Goal: Navigation & Orientation: Find specific page/section

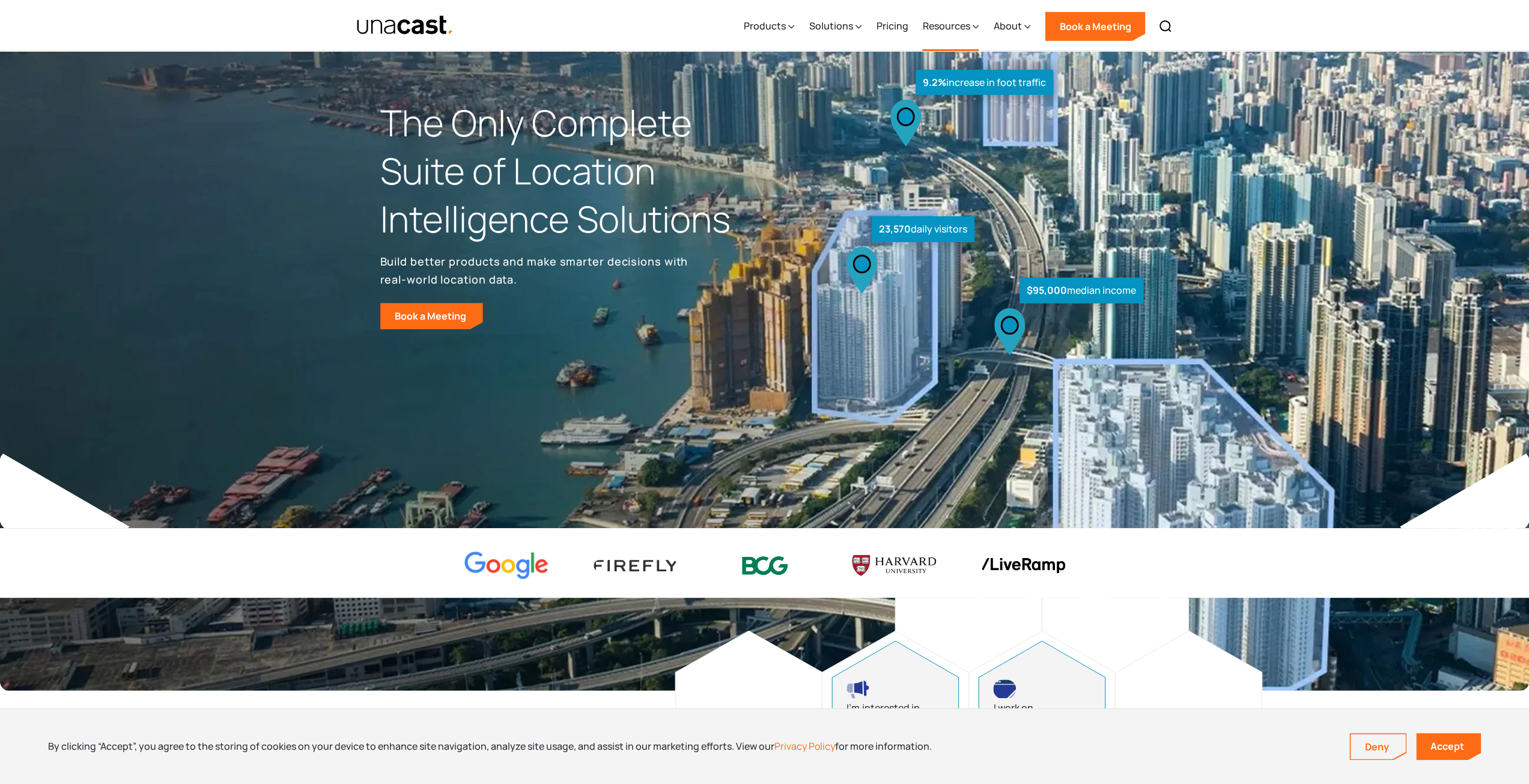
click at [977, 27] on icon at bounding box center [976, 26] width 6 height 12
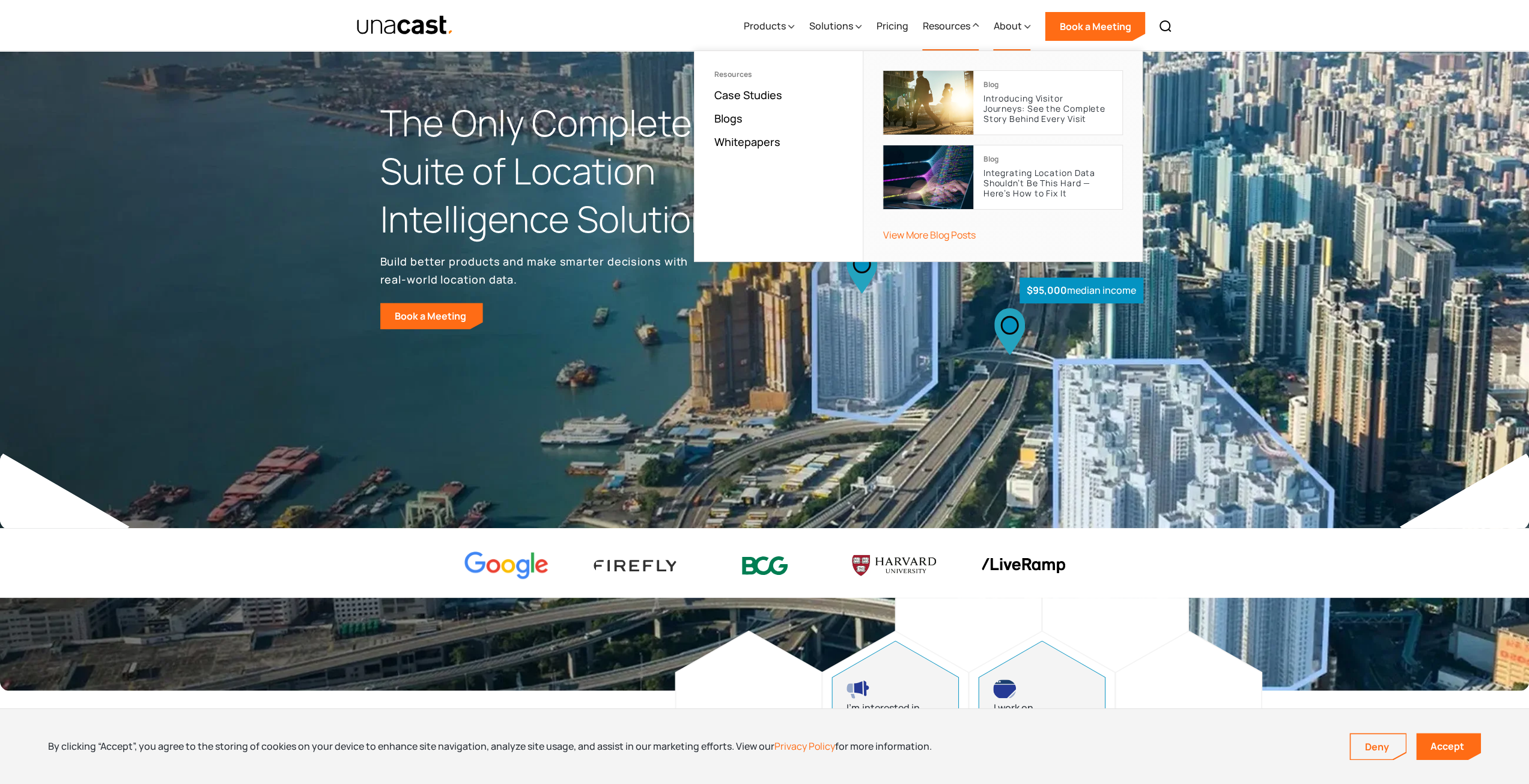
click at [1027, 31] on icon at bounding box center [1028, 26] width 6 height 12
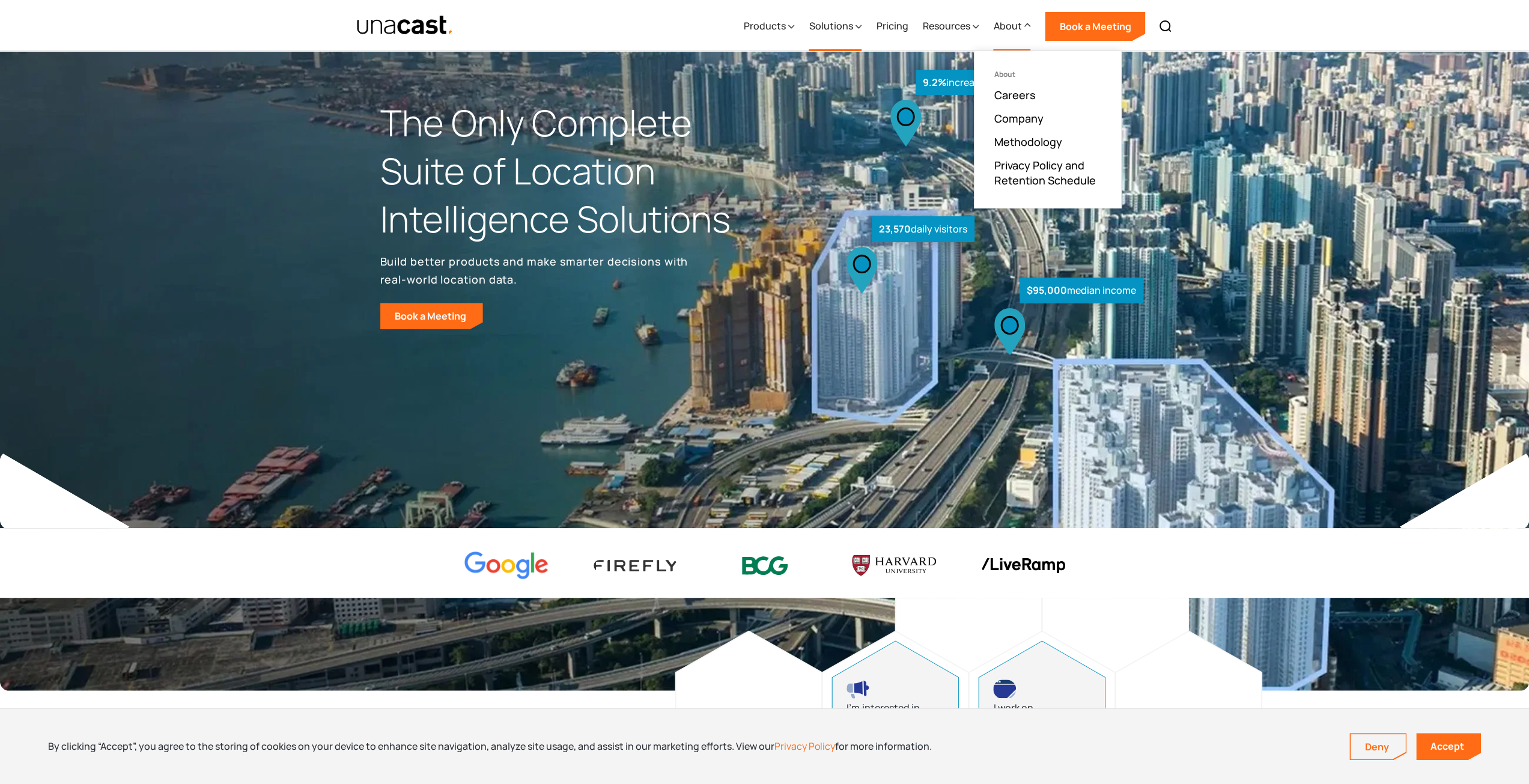
click at [860, 33] on div at bounding box center [858, 26] width 6 height 15
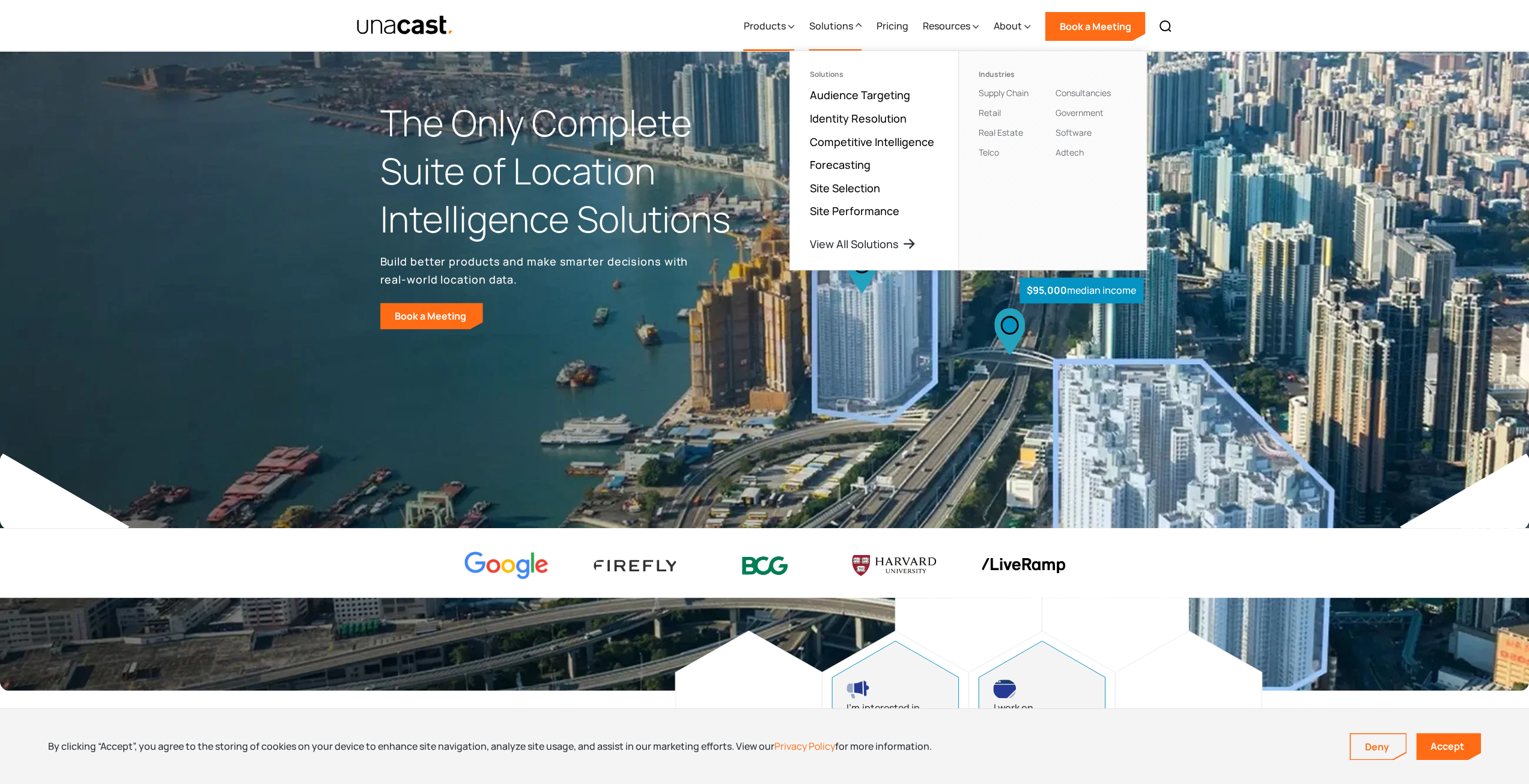
click at [783, 30] on div "Products" at bounding box center [764, 26] width 42 height 15
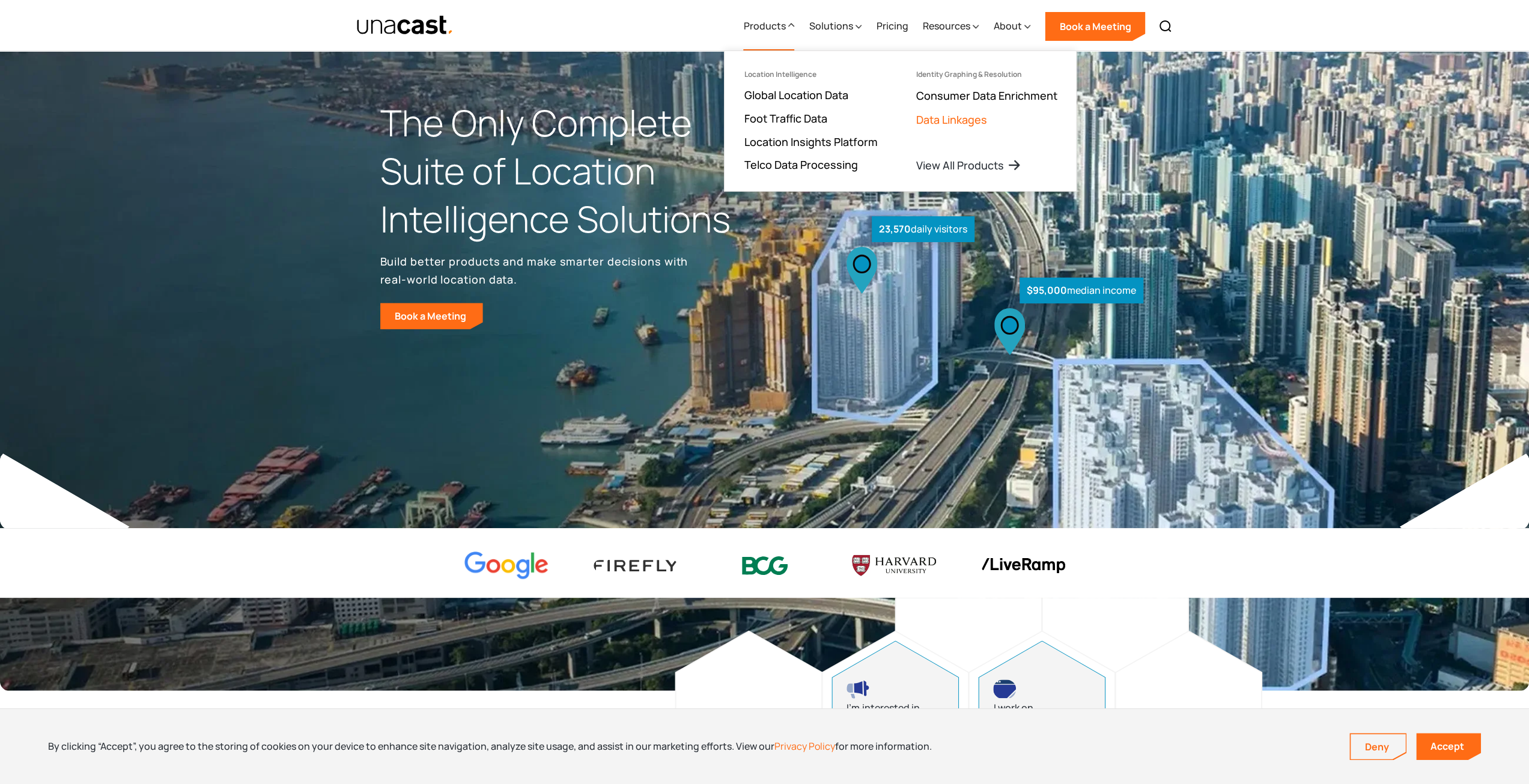
click at [981, 121] on link "Data Linkages" at bounding box center [951, 119] width 71 height 15
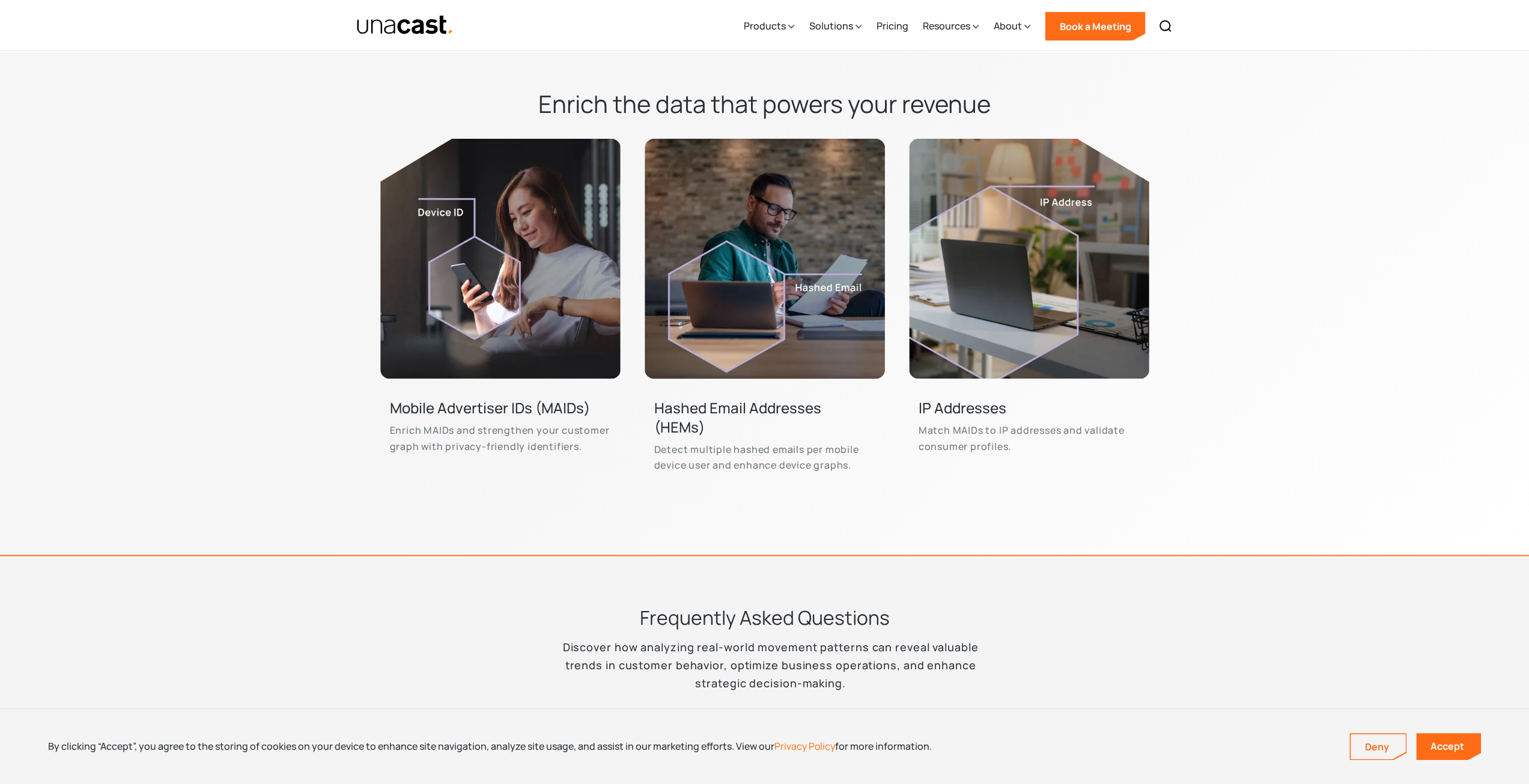
scroll to position [3243, 0]
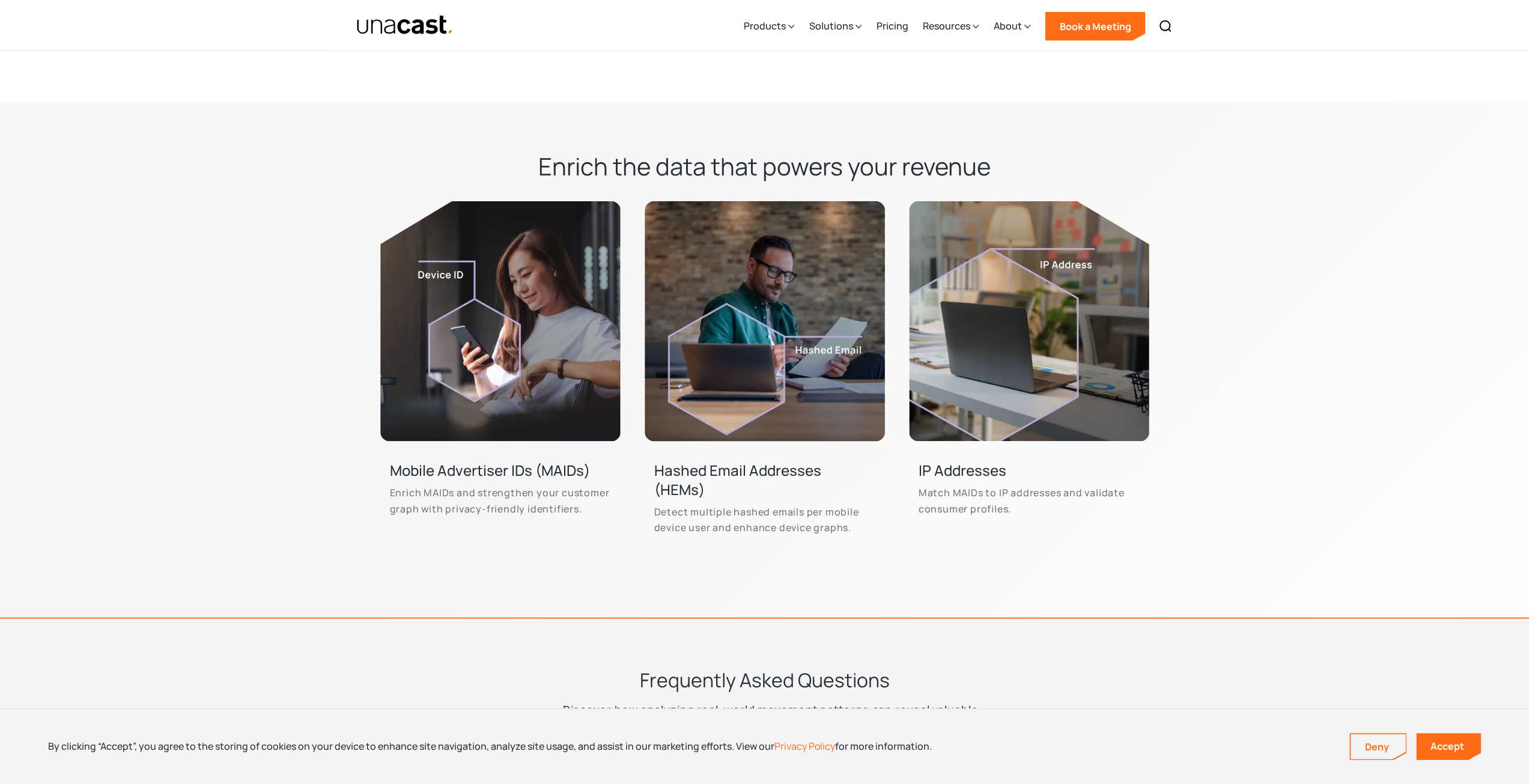
drag, startPoint x: 296, startPoint y: 462, endPoint x: 309, endPoint y: 448, distance: 19.1
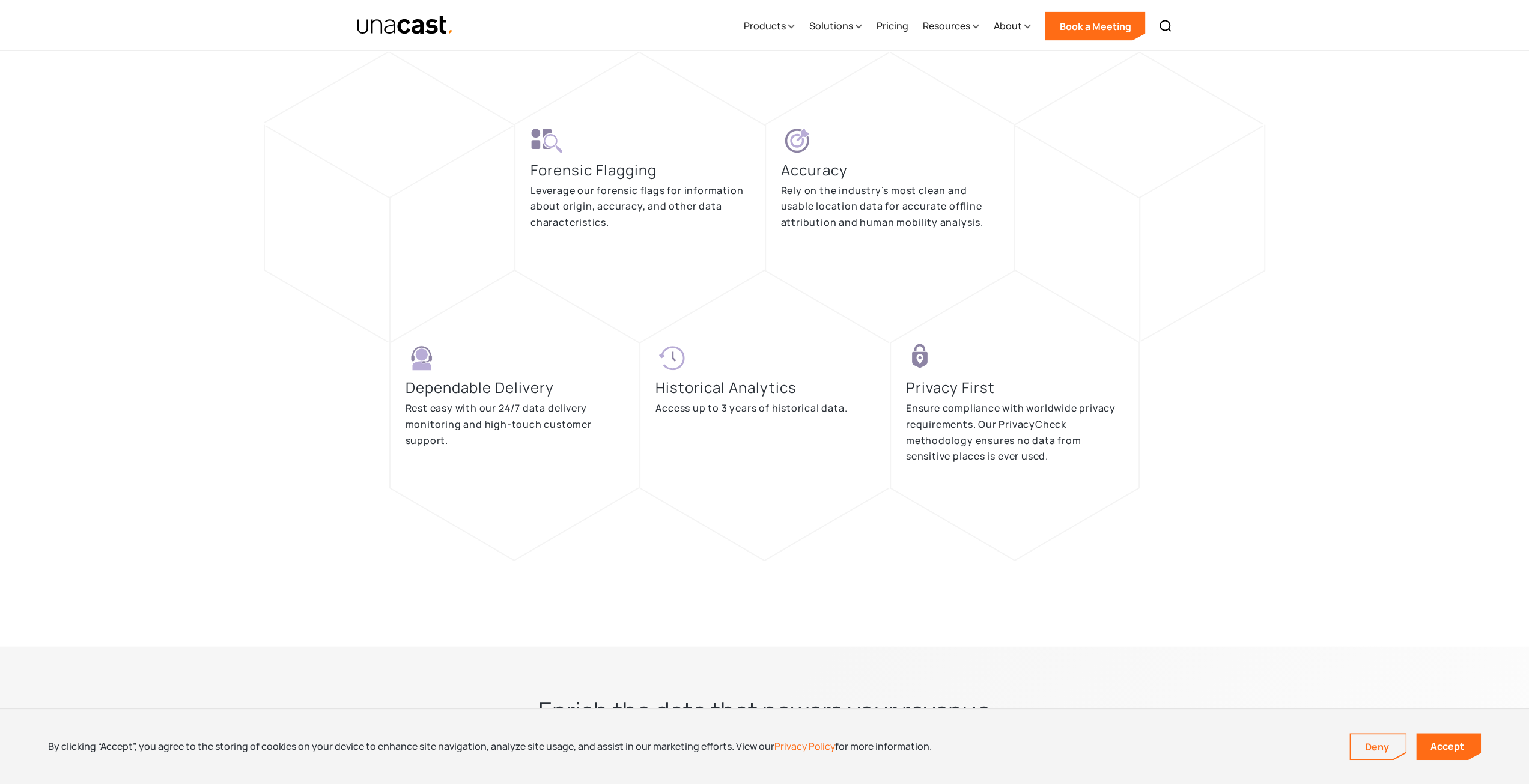
drag, startPoint x: 249, startPoint y: 373, endPoint x: 285, endPoint y: 265, distance: 113.8
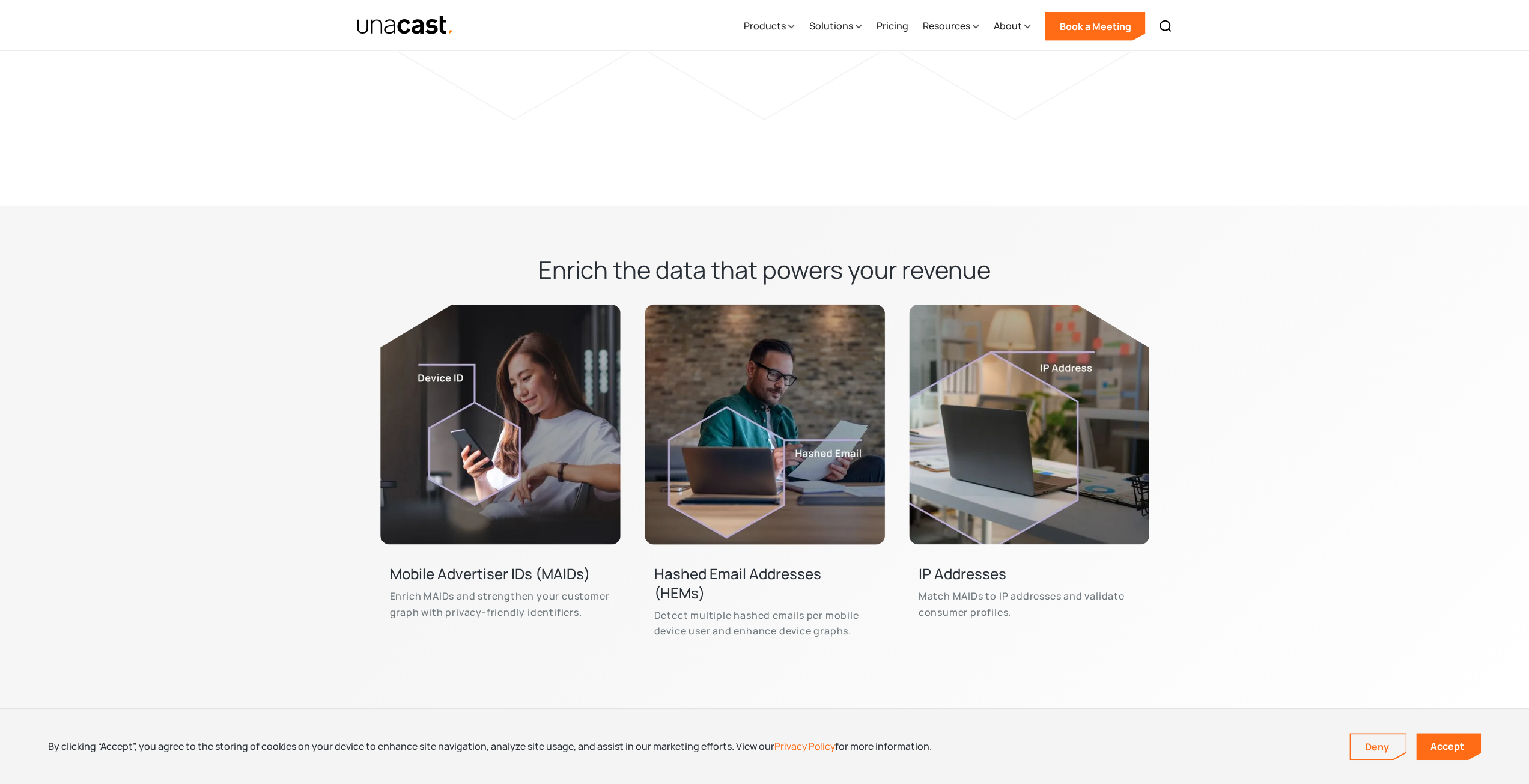
scroll to position [3039, 0]
